Goal: Task Accomplishment & Management: Manage account settings

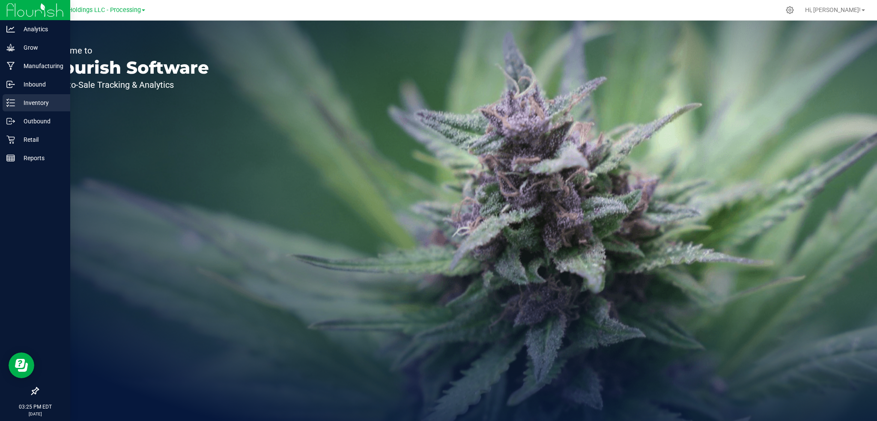
click at [34, 104] on p "Inventory" at bounding box center [40, 103] width 51 height 10
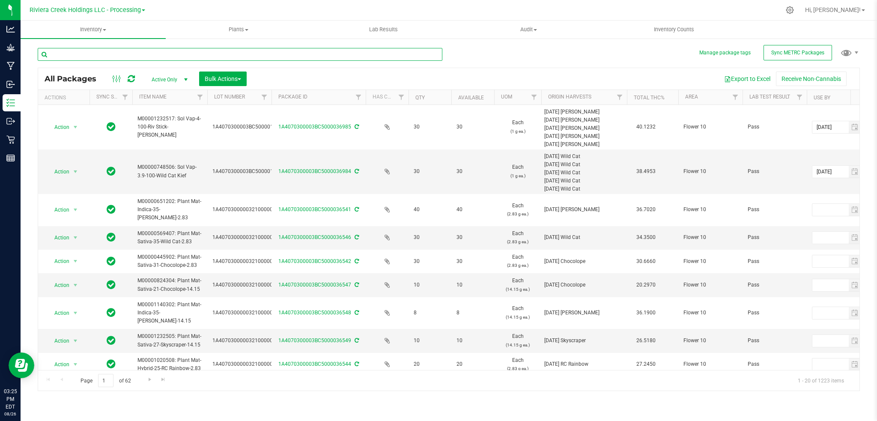
click at [116, 54] on input "text" at bounding box center [240, 54] width 405 height 13
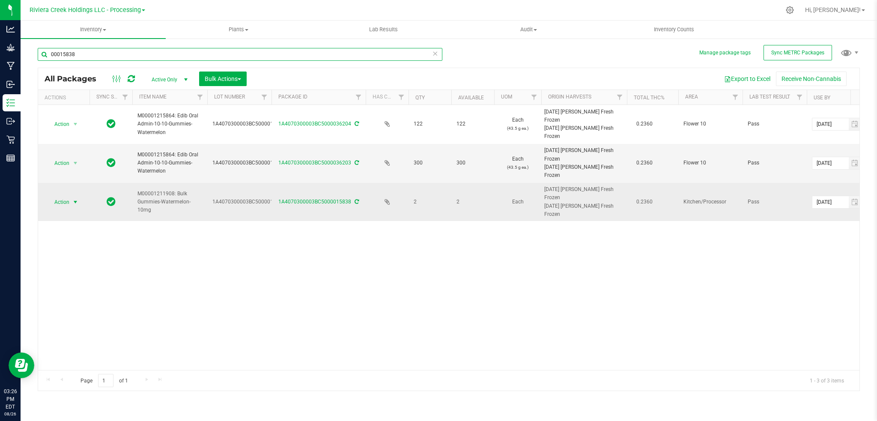
type input "00015838"
click at [72, 204] on span "select" at bounding box center [75, 202] width 7 height 7
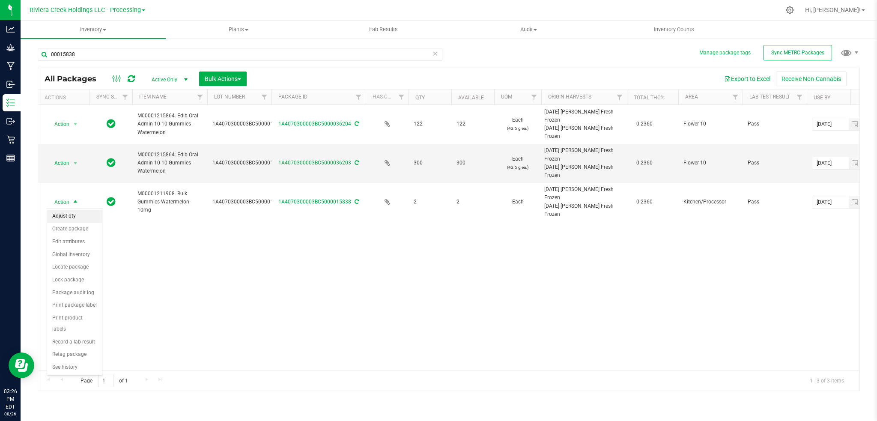
click at [67, 215] on li "Adjust qty" at bounding box center [74, 216] width 55 height 13
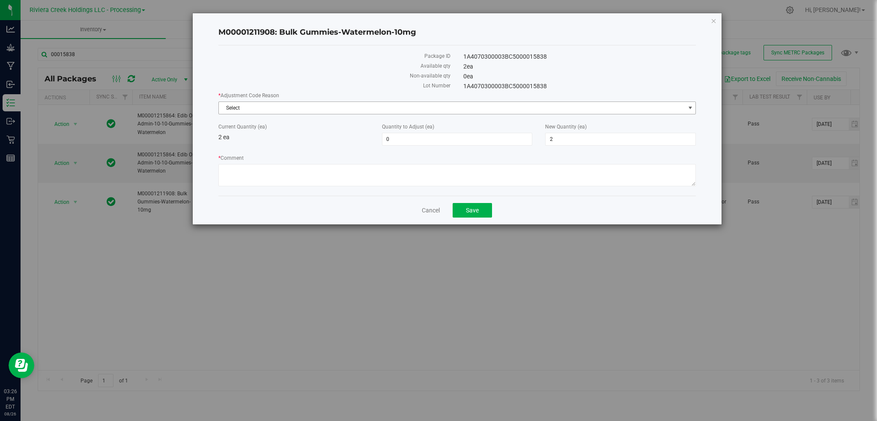
click at [688, 109] on span "select" at bounding box center [690, 107] width 7 height 7
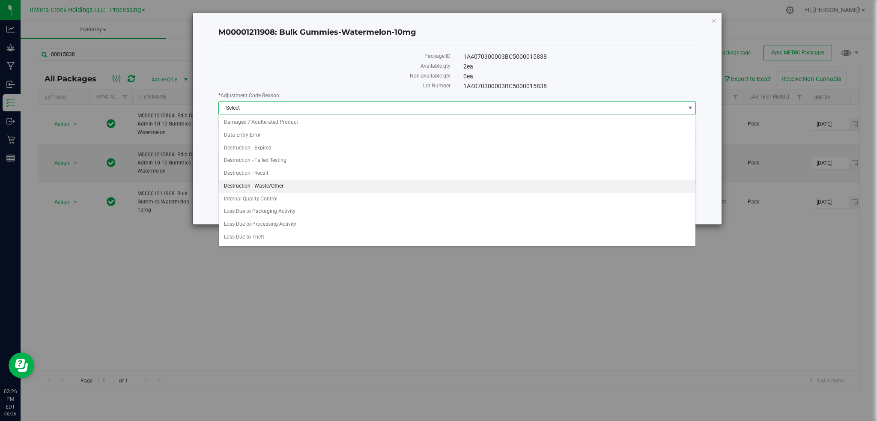
drag, startPoint x: 257, startPoint y: 184, endPoint x: 333, endPoint y: 160, distance: 79.5
click at [256, 184] on li "Destruction - Waste/Other" at bounding box center [457, 186] width 477 height 13
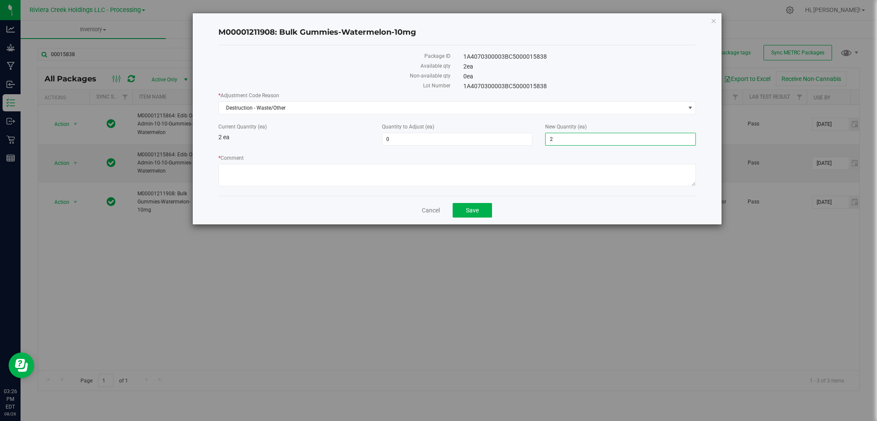
drag, startPoint x: 567, startPoint y: 140, endPoint x: 541, endPoint y: 143, distance: 25.8
click at [541, 143] on div "New Quantity (ea) 2 2" at bounding box center [621, 134] width 164 height 23
type input "0"
type input "-2"
type input "0"
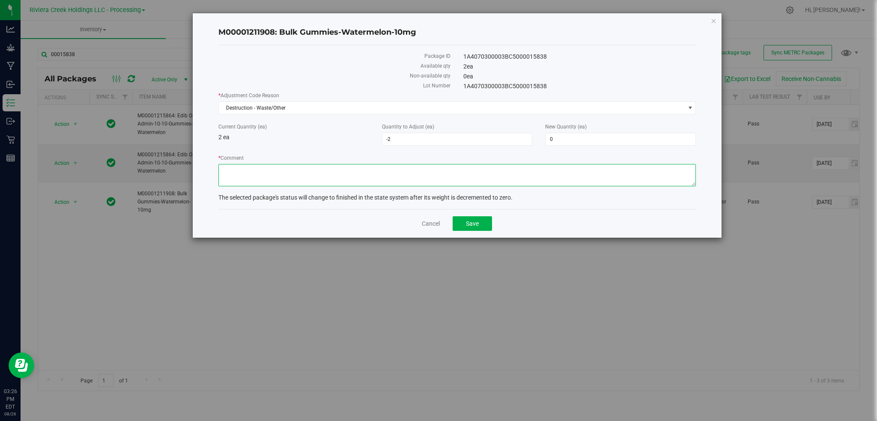
click at [238, 170] on textarea "* Comment" at bounding box center [457, 175] width 478 height 22
type textarea "End of batch after packout"
click at [473, 224] on span "Save" at bounding box center [472, 223] width 13 height 7
